Goal: Task Accomplishment & Management: Manage account settings

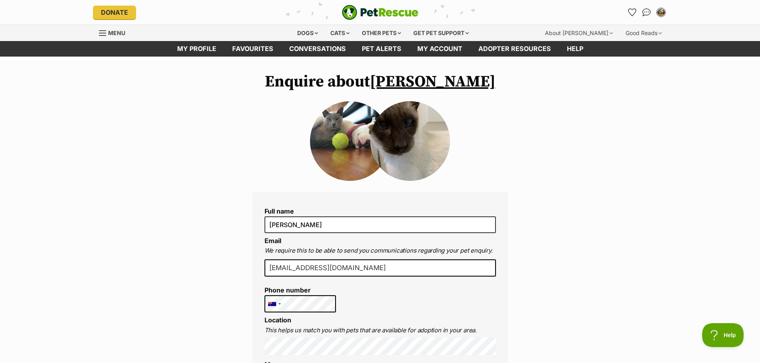
click at [353, 152] on img at bounding box center [350, 141] width 80 height 80
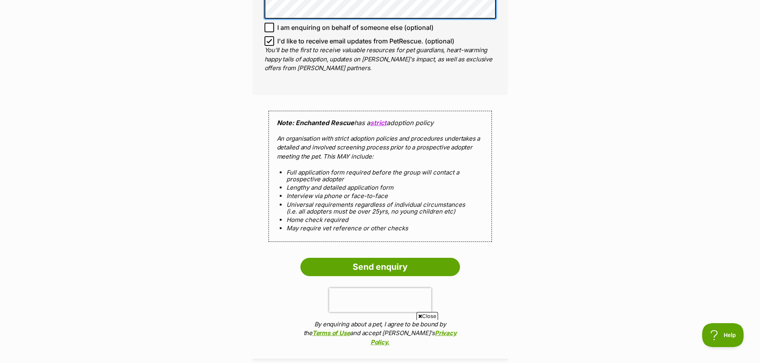
scroll to position [678, 0]
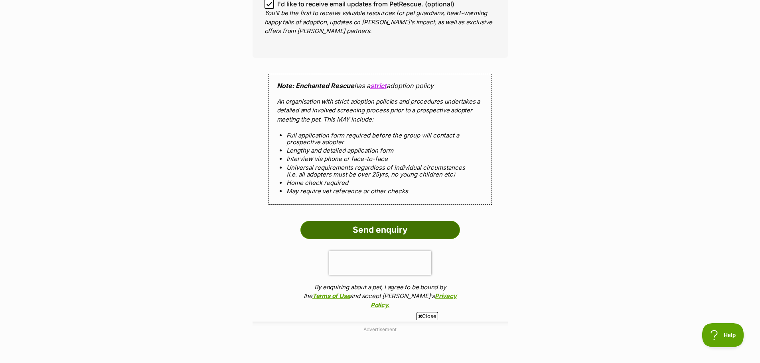
click at [393, 221] on input "Send enquiry" at bounding box center [379, 230] width 159 height 18
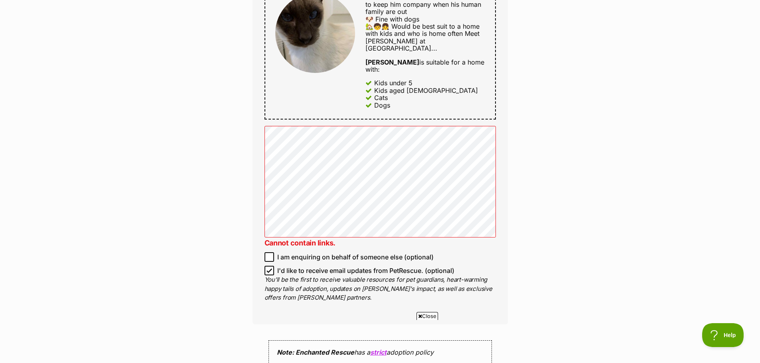
scroll to position [478, 0]
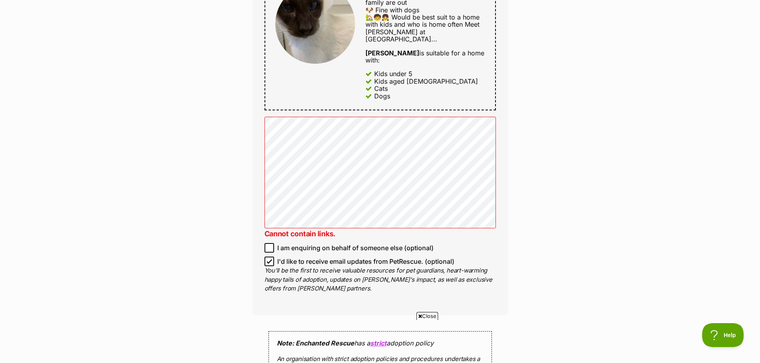
click at [209, 250] on div "Enquire about Simon Oops! Just a few hairballs to clean up below... Message: Ca…" at bounding box center [380, 148] width 760 height 1108
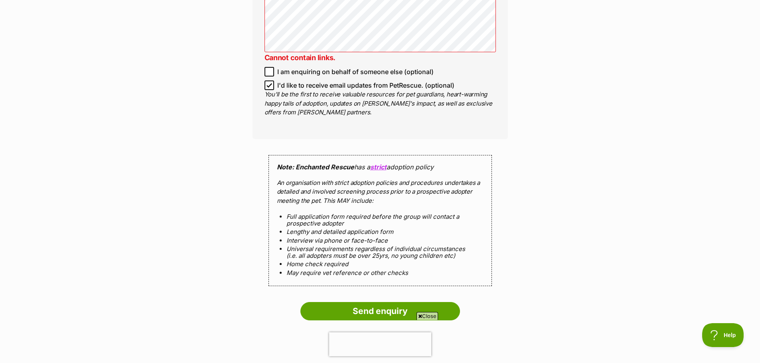
scroll to position [678, 0]
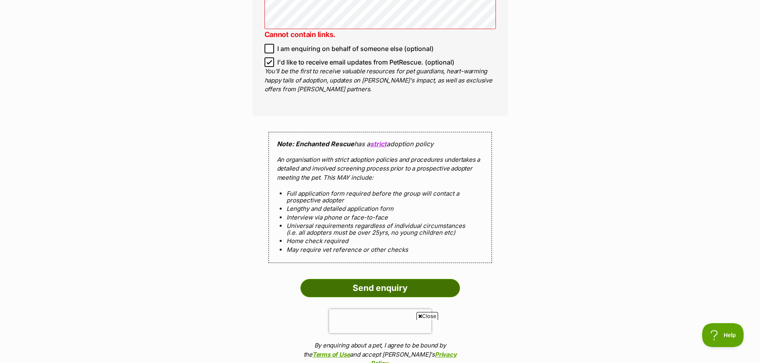
click at [401, 279] on input "Send enquiry" at bounding box center [379, 288] width 159 height 18
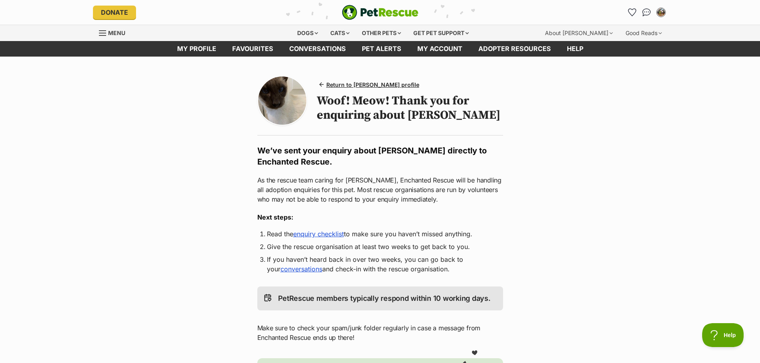
click at [327, 234] on link "enquiry checklist" at bounding box center [318, 234] width 51 height 8
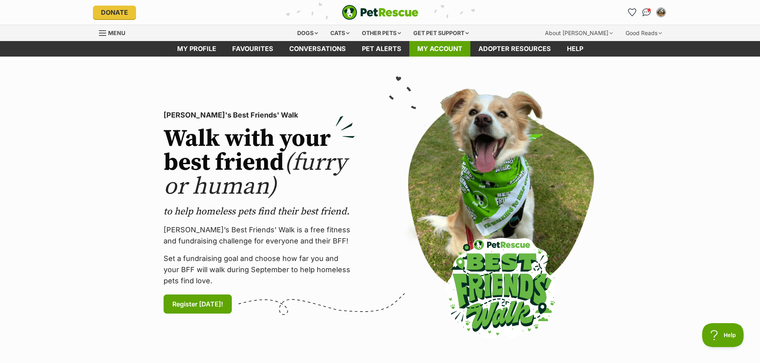
click at [441, 47] on link "My account" at bounding box center [439, 49] width 61 height 16
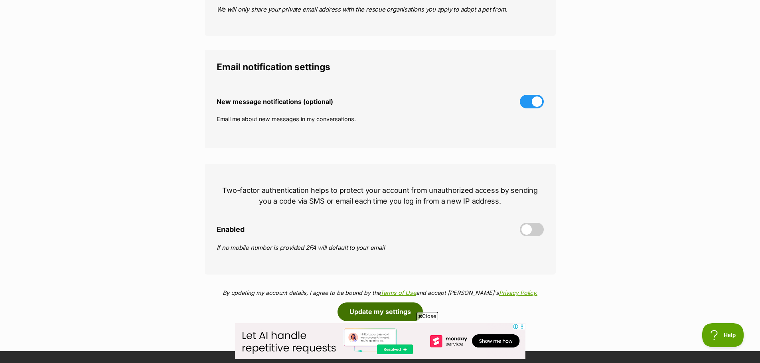
click at [366, 307] on button "Update my settings" at bounding box center [379, 312] width 85 height 18
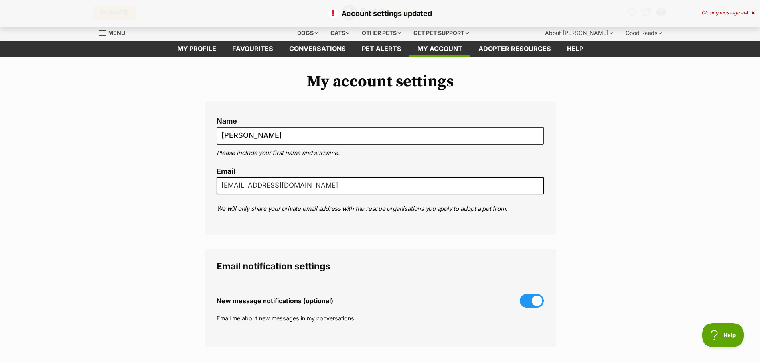
scroll to position [199, 0]
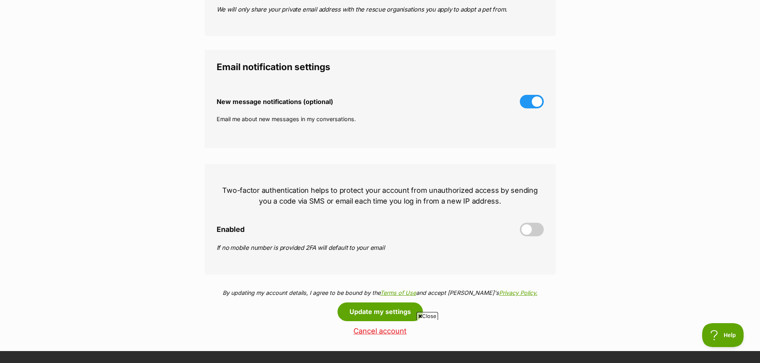
click at [540, 232] on span at bounding box center [532, 230] width 24 height 14
click at [0, 0] on input "Enabled" at bounding box center [0, 0] width 0 height 0
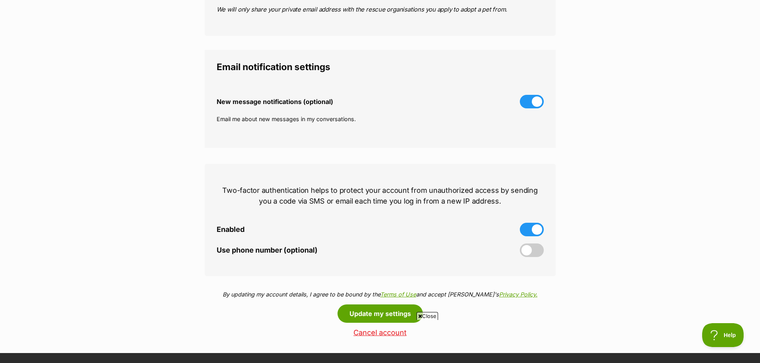
click at [539, 250] on span at bounding box center [532, 251] width 24 height 14
click at [0, 0] on input "Use phone number (optional)" at bounding box center [0, 0] width 0 height 0
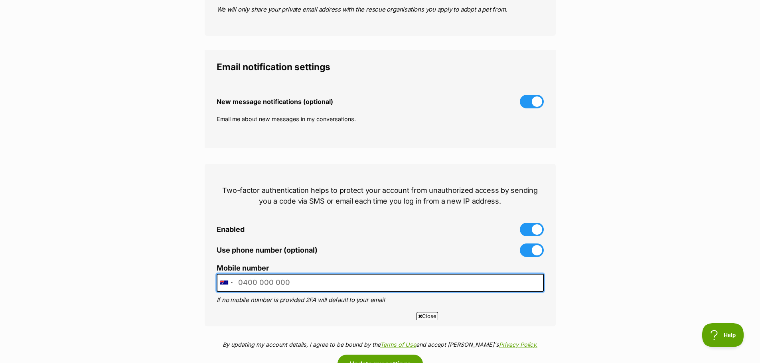
click at [300, 278] on input "Mobile number" at bounding box center [379, 283] width 327 height 18
type input "0424084199"
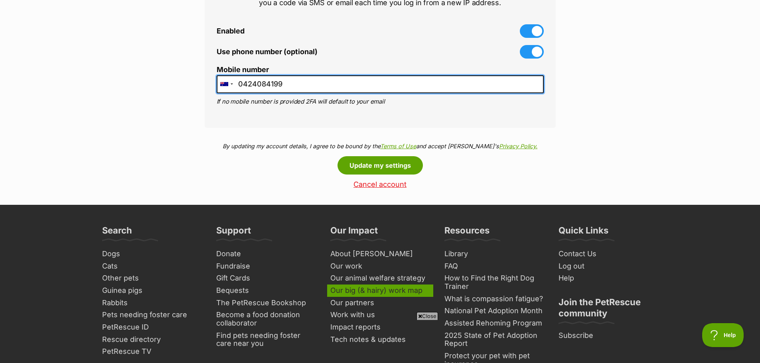
scroll to position [399, 0]
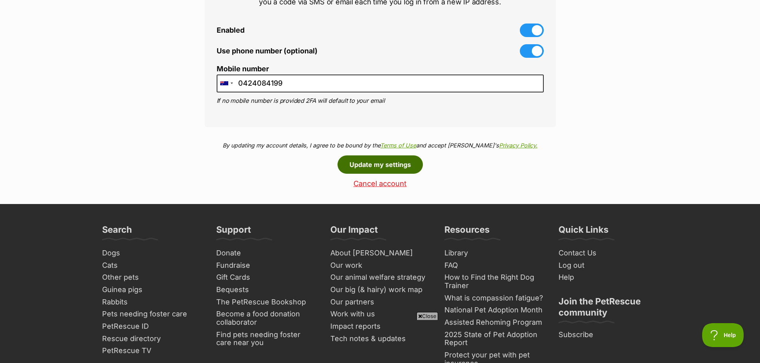
click at [386, 167] on button "Update my settings" at bounding box center [379, 164] width 85 height 18
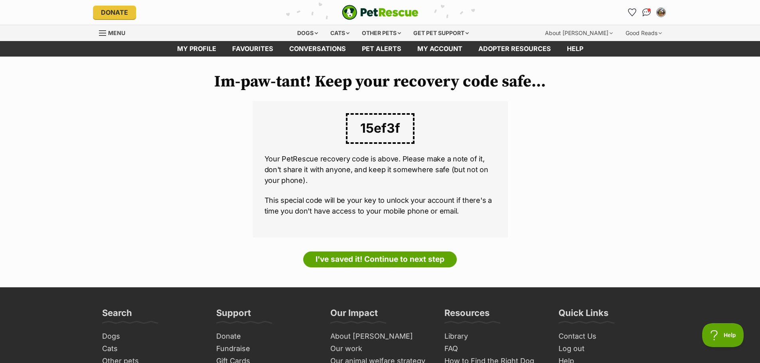
drag, startPoint x: 359, startPoint y: 126, endPoint x: 403, endPoint y: 122, distance: 44.1
click at [403, 122] on span "15ef3f" at bounding box center [380, 128] width 69 height 31
copy span "15ef3f"
click at [380, 260] on link "I've saved it! Continue to next step" at bounding box center [379, 260] width 153 height 16
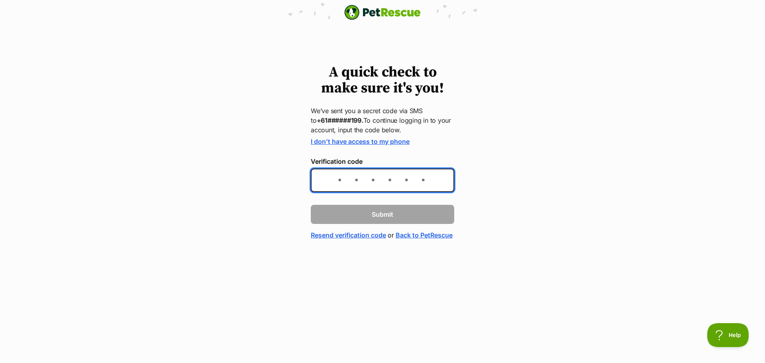
click at [352, 182] on input "Verification code" at bounding box center [383, 181] width 144 height 24
click at [413, 183] on input "89568" at bounding box center [383, 181] width 144 height 24
click at [337, 178] on input "89568" at bounding box center [383, 181] width 144 height 24
type input "289568"
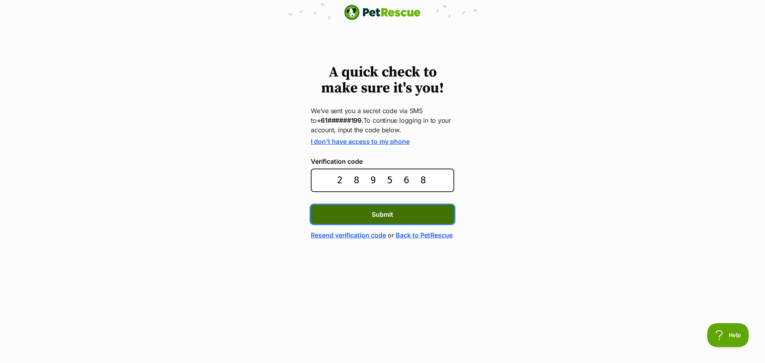
click at [377, 212] on span "Submit" at bounding box center [383, 215] width 22 height 10
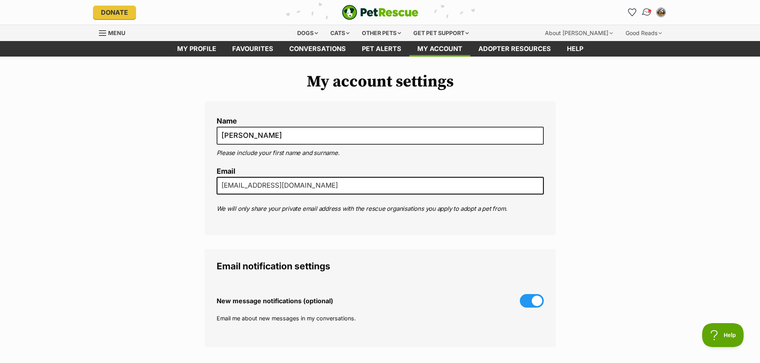
click at [647, 12] on img "Conversations" at bounding box center [646, 12] width 11 height 10
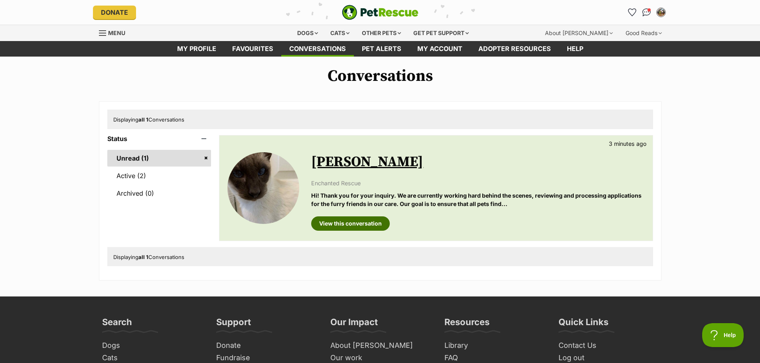
click at [358, 225] on link "View this conversation" at bounding box center [350, 223] width 79 height 14
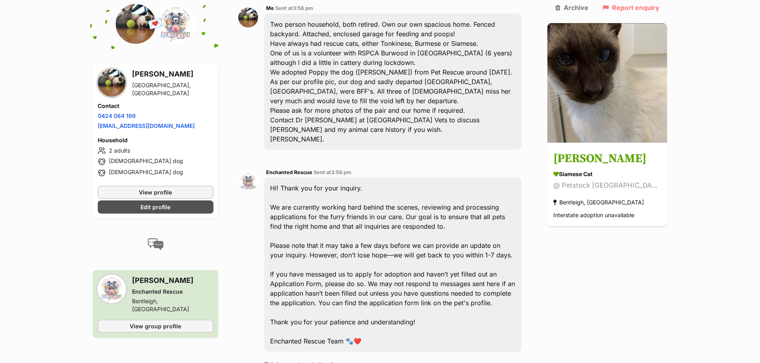
scroll to position [226, 0]
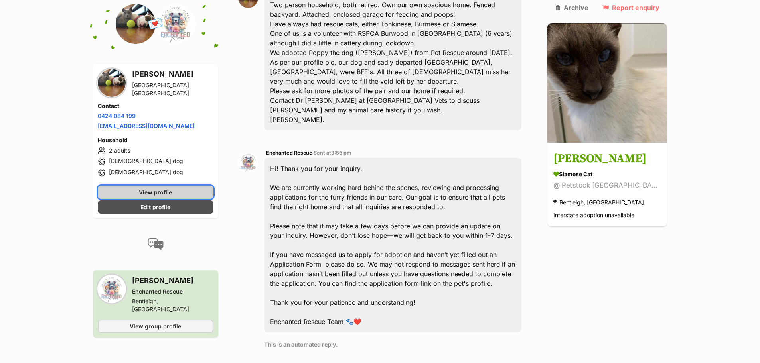
click at [159, 191] on span "View profile" at bounding box center [155, 192] width 33 height 8
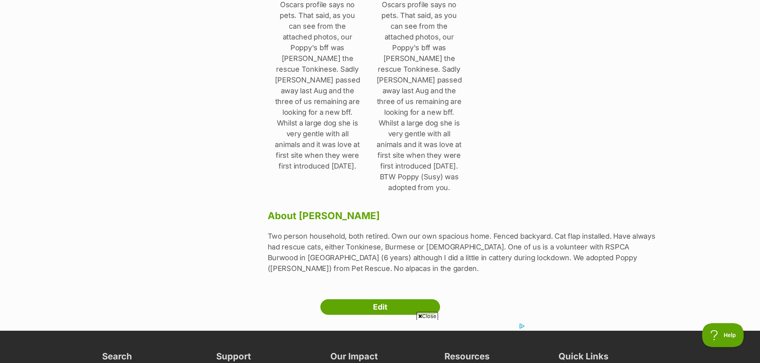
scroll to position [279, 0]
click at [388, 299] on link "Edit" at bounding box center [380, 307] width 120 height 16
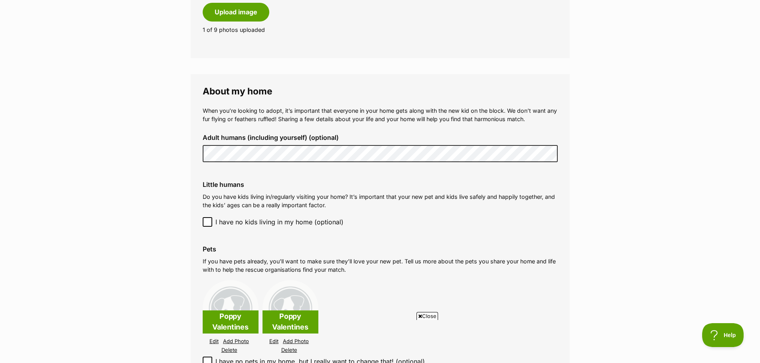
scroll to position [718, 0]
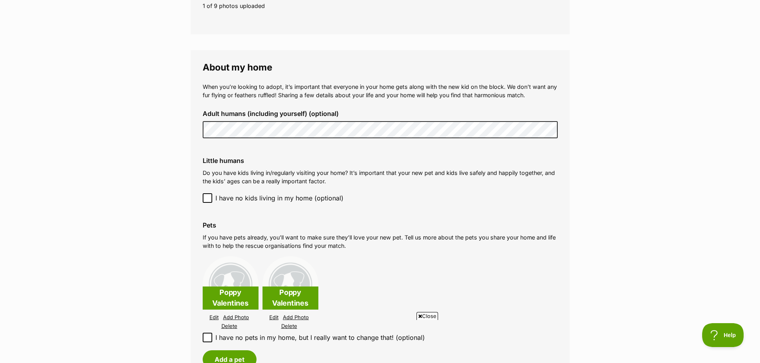
click at [289, 321] on div "Close" at bounding box center [380, 341] width 290 height 44
click at [289, 320] on div "Close" at bounding box center [380, 341] width 290 height 44
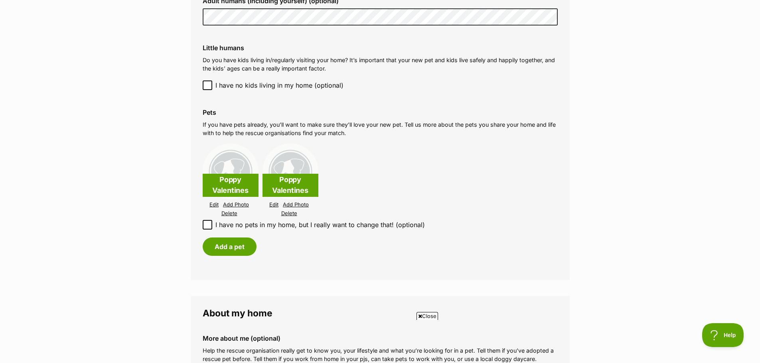
scroll to position [837, 0]
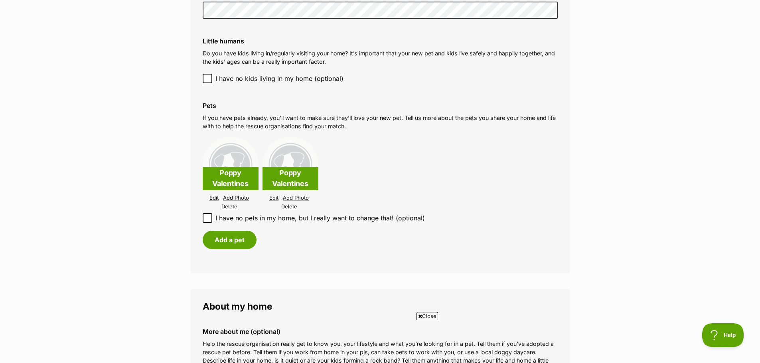
click at [289, 204] on link "Delete" at bounding box center [289, 207] width 16 height 6
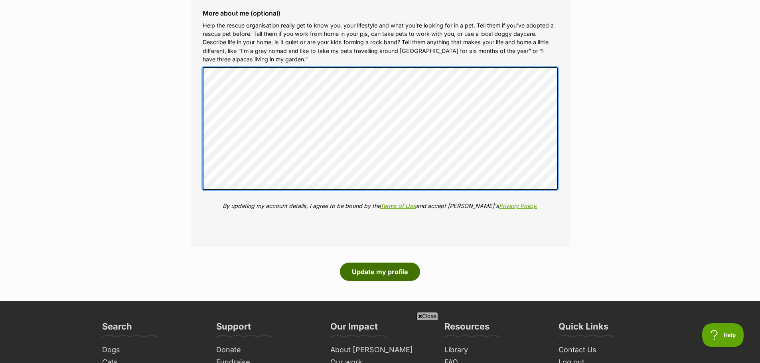
scroll to position [1156, 0]
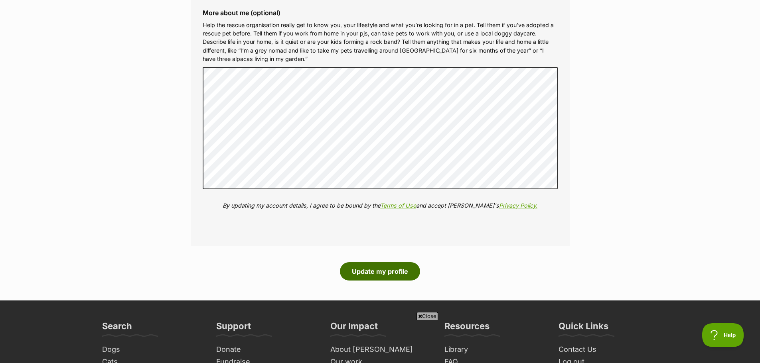
click at [377, 265] on button "Update my profile" at bounding box center [380, 271] width 80 height 18
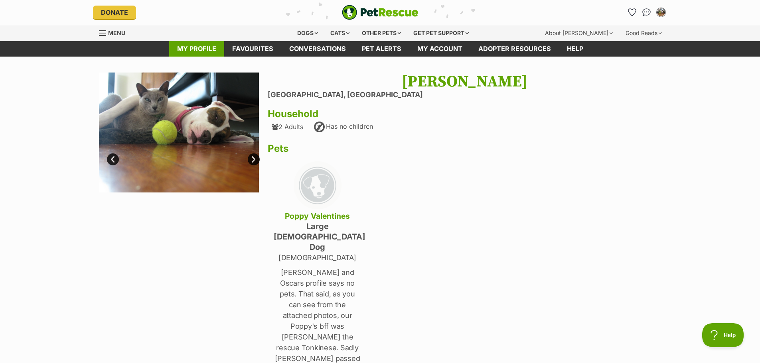
click at [208, 49] on link "My profile" at bounding box center [196, 49] width 55 height 16
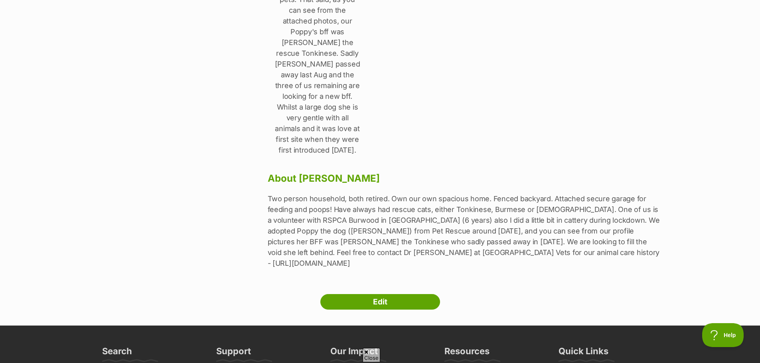
scroll to position [319, 0]
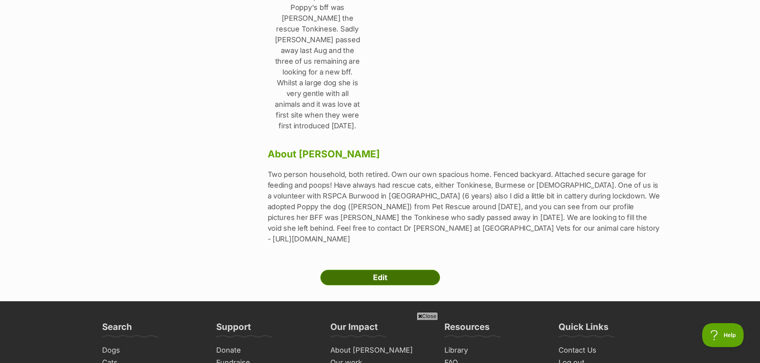
click at [382, 270] on link "Edit" at bounding box center [380, 278] width 120 height 16
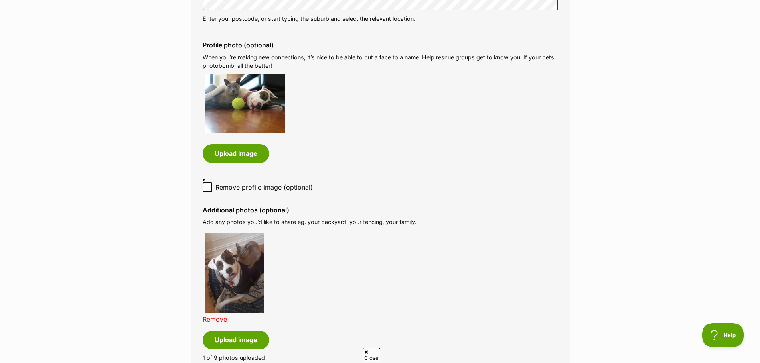
scroll to position [439, 0]
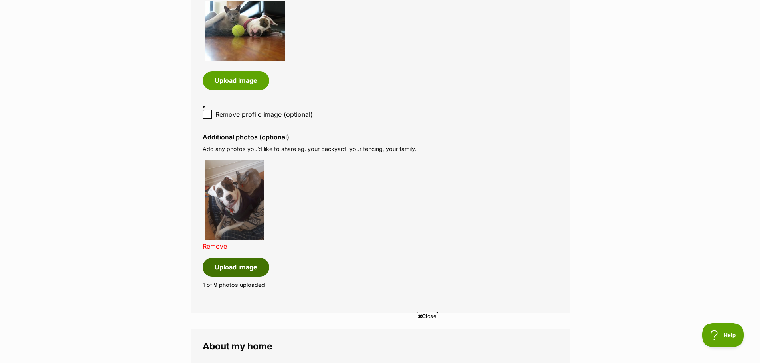
click at [232, 262] on button "Upload image" at bounding box center [236, 267] width 67 height 18
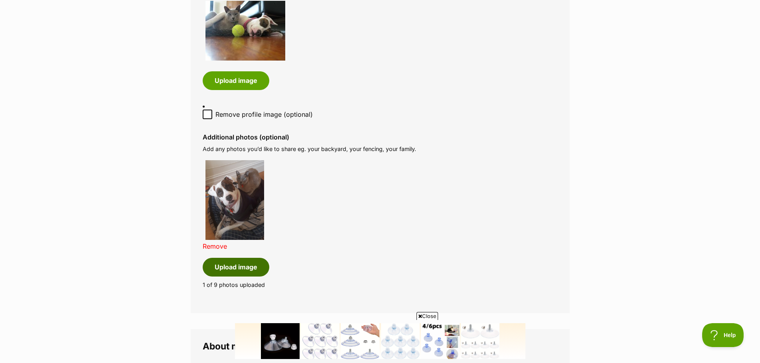
scroll to position [0, 0]
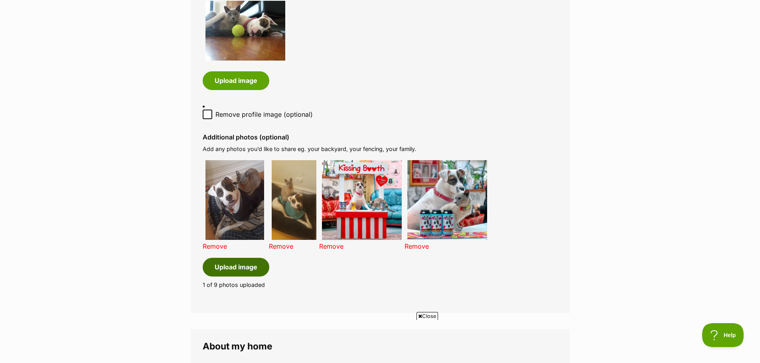
click at [238, 264] on button "Upload image" at bounding box center [236, 267] width 67 height 18
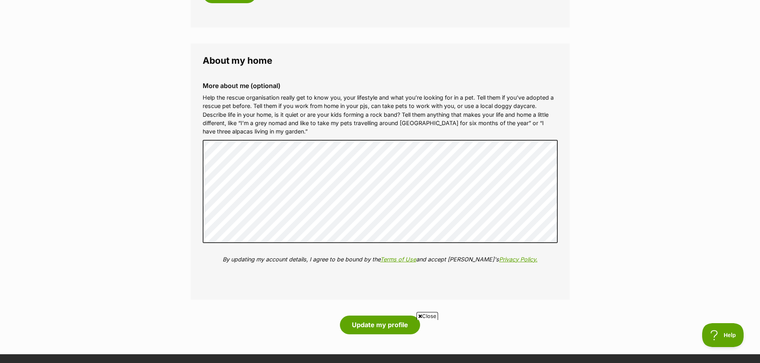
scroll to position [1356, 0]
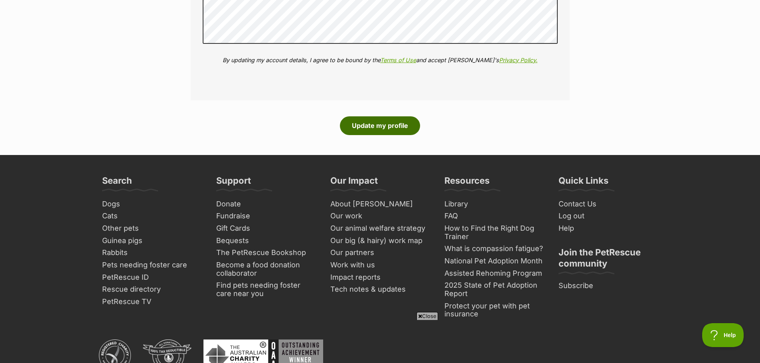
click at [368, 123] on button "Update my profile" at bounding box center [380, 125] width 80 height 18
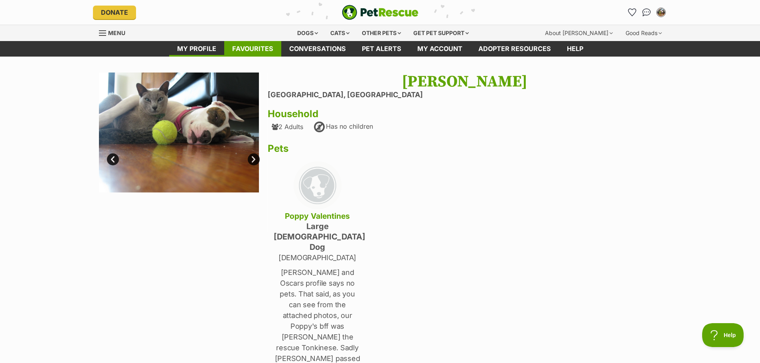
click at [260, 51] on link "Favourites" at bounding box center [252, 49] width 57 height 16
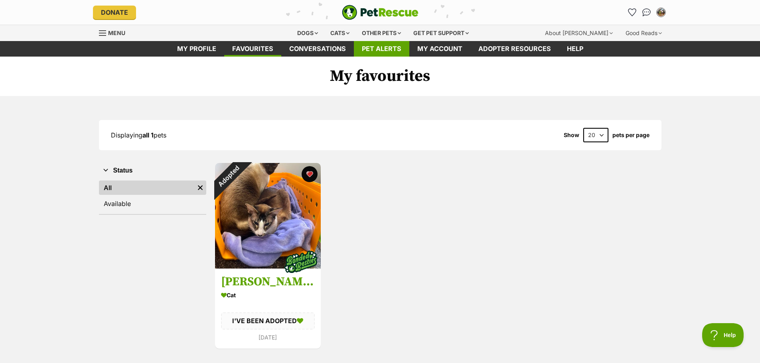
click at [370, 51] on link "Pet alerts" at bounding box center [381, 49] width 55 height 16
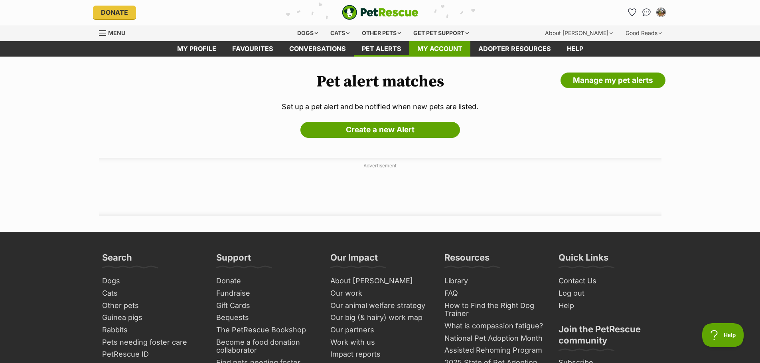
click at [436, 52] on link "My account" at bounding box center [439, 49] width 61 height 16
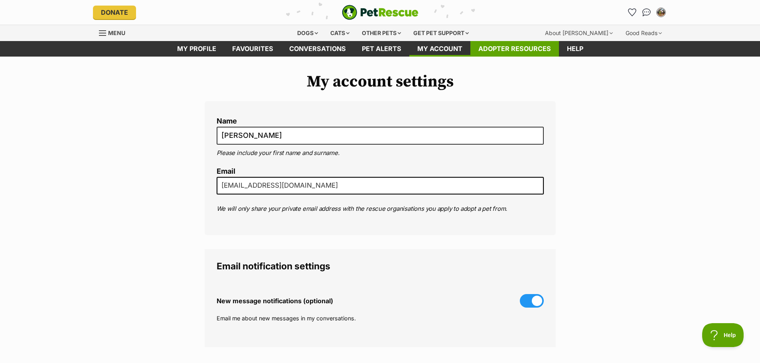
click at [507, 48] on link "Adopter resources" at bounding box center [514, 49] width 89 height 16
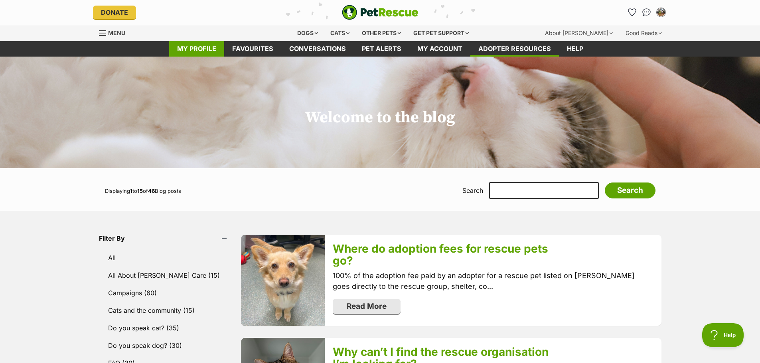
click at [194, 47] on link "My profile" at bounding box center [196, 49] width 55 height 16
